Goal: Task Accomplishment & Management: Manage account settings

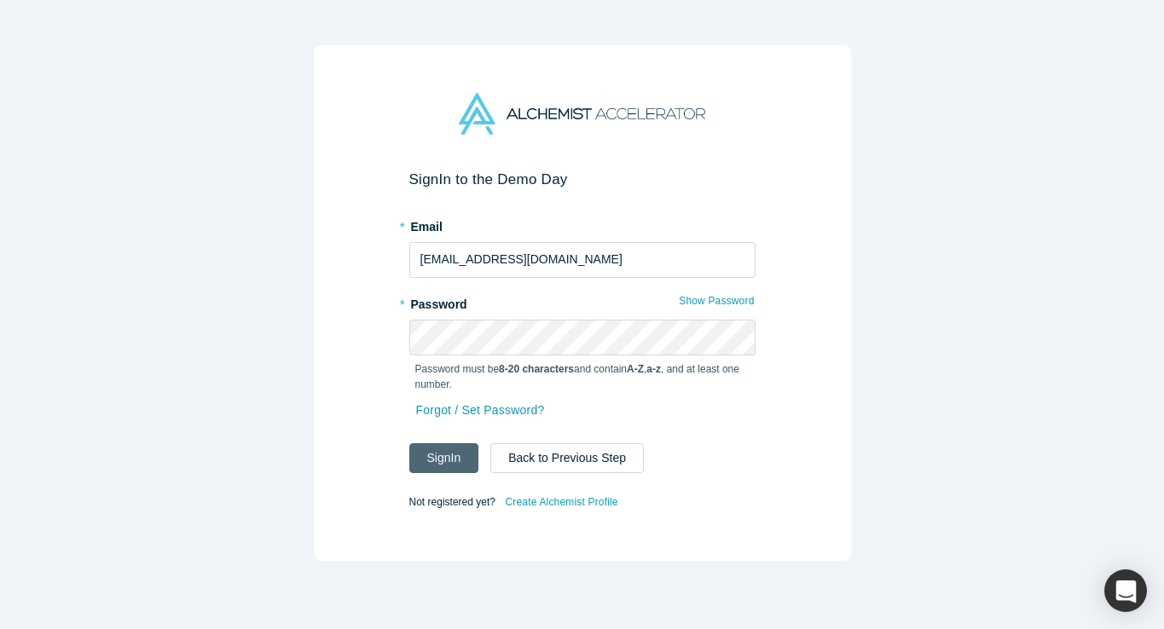
click at [438, 457] on button "Sign In" at bounding box center [444, 459] width 70 height 30
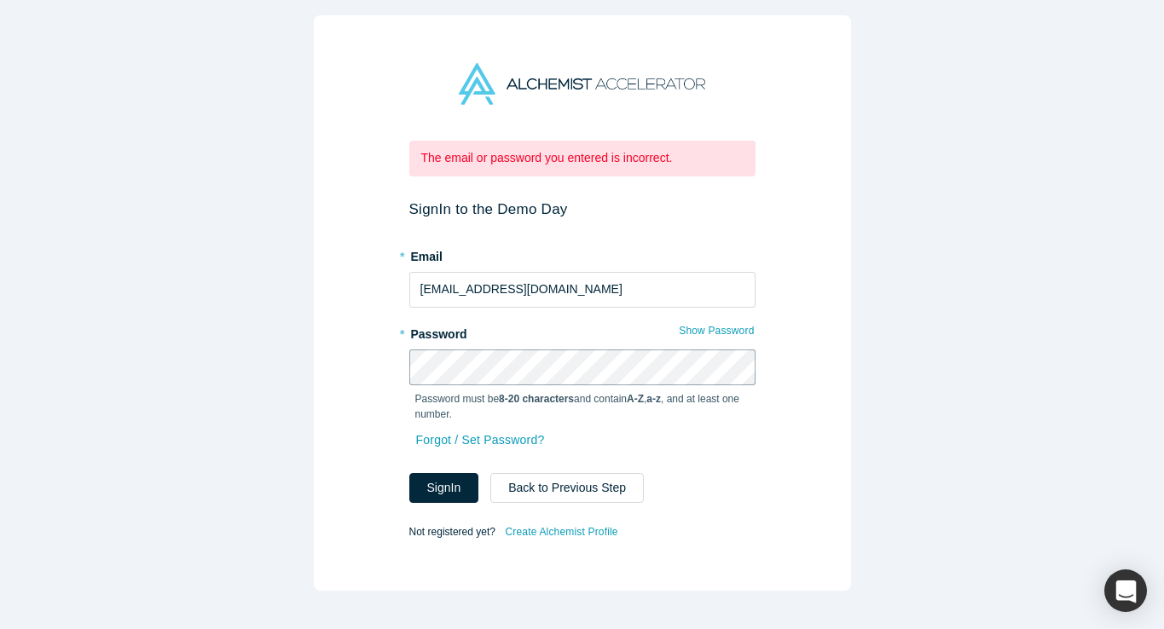
click at [378, 369] on div "The email or password you entered is incorrect. Sign In to the Demo Day * Email…" at bounding box center [582, 303] width 537 height 576
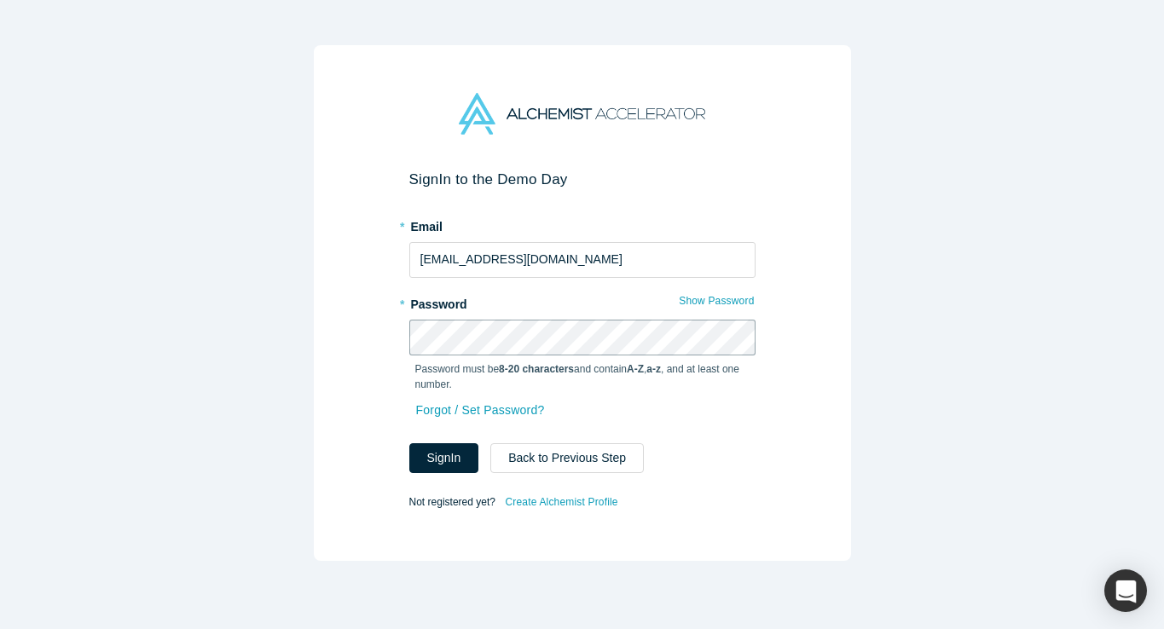
click at [409, 444] on button "Sign In" at bounding box center [444, 459] width 70 height 30
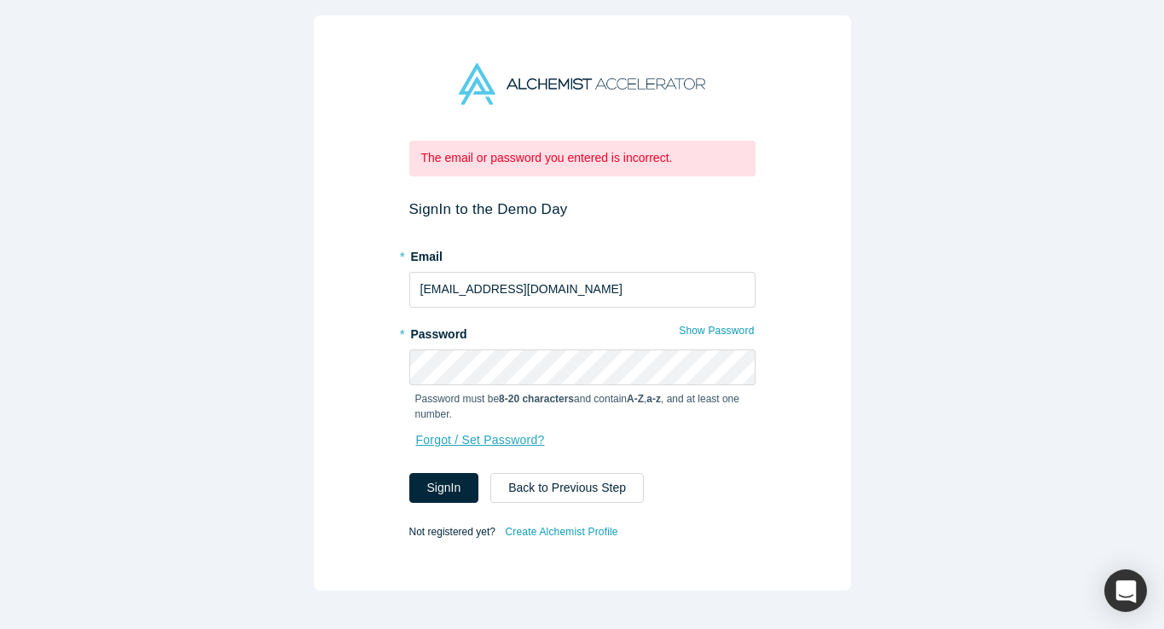
click at [449, 438] on link "Forgot / Set Password?" at bounding box center [480, 441] width 131 height 30
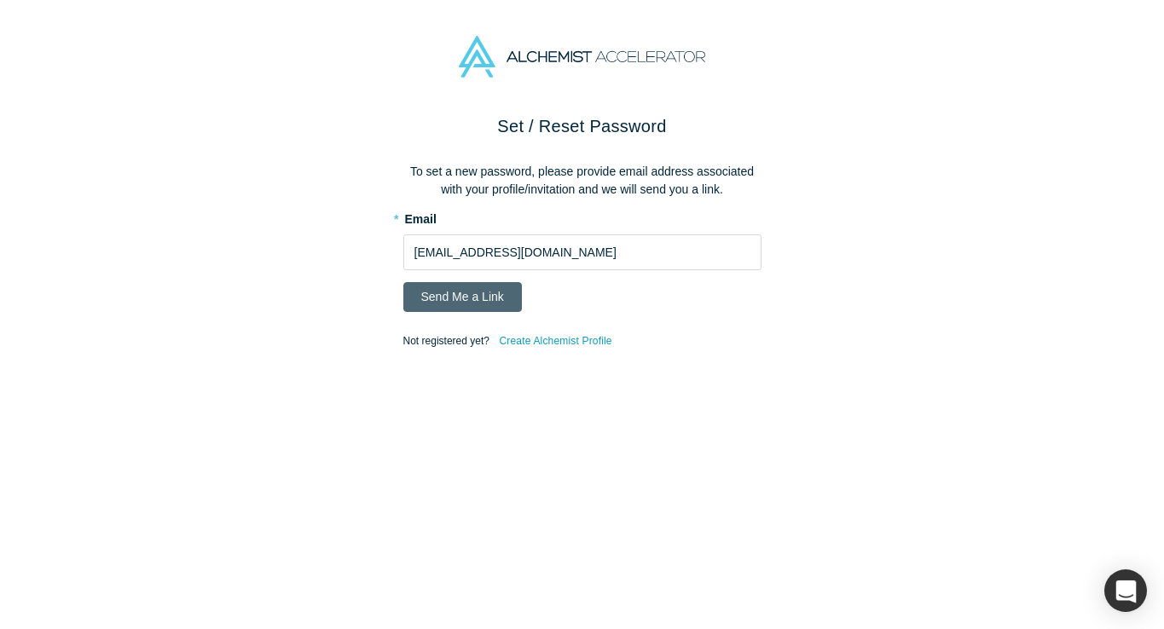
click at [477, 287] on button "Send Me a Link" at bounding box center [462, 297] width 119 height 30
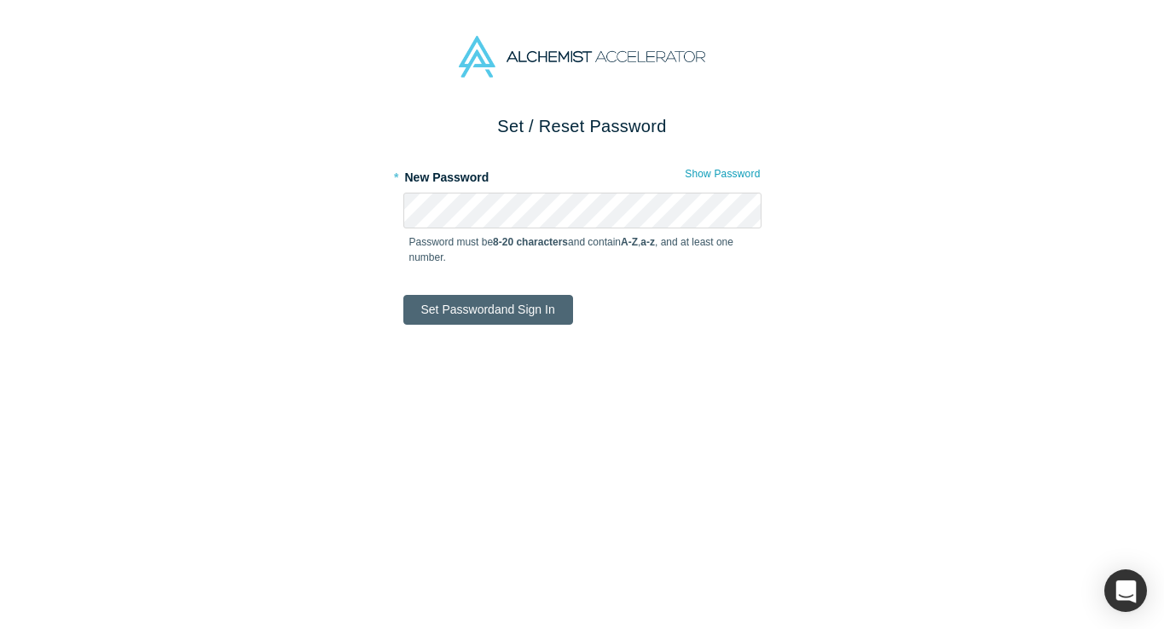
click at [487, 309] on button "Set Password and Sign In" at bounding box center [488, 310] width 170 height 30
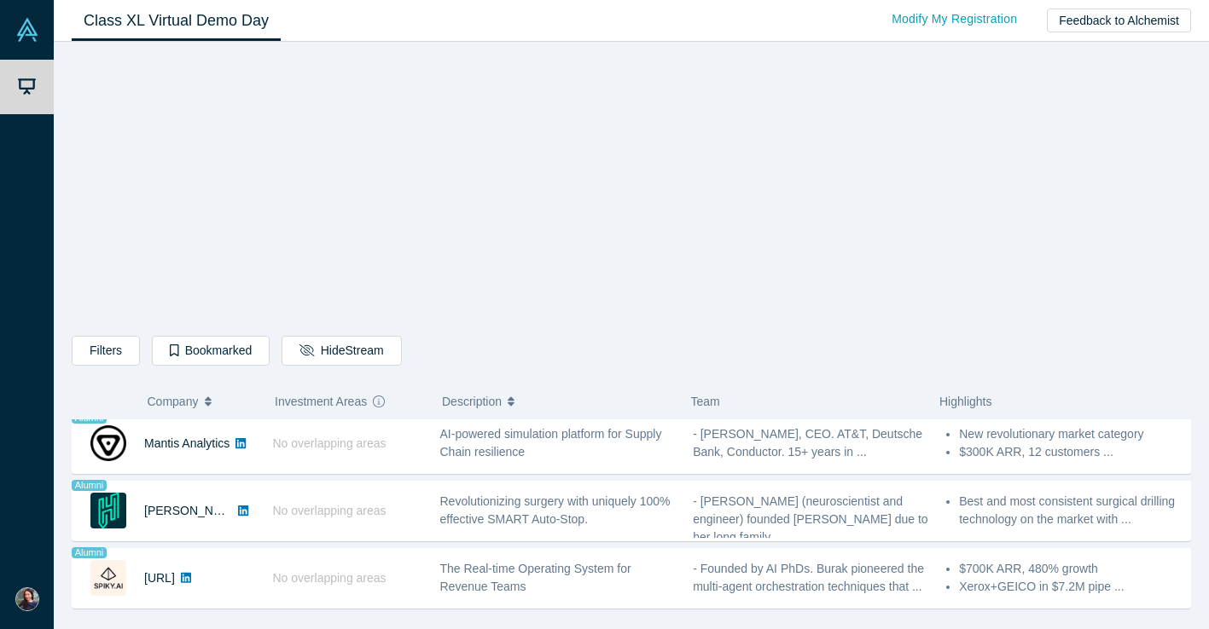
scroll to position [1425, 0]
